Goal: Navigation & Orientation: Find specific page/section

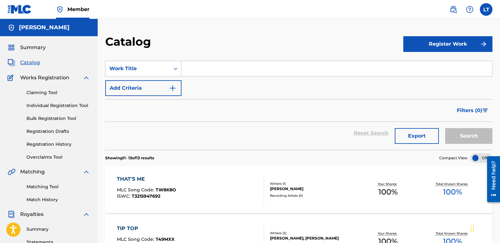
click at [33, 63] on span "Catalog" at bounding box center [30, 63] width 20 height 8
click at [35, 50] on span "Summary" at bounding box center [33, 48] width 26 height 8
